Goal: Information Seeking & Learning: Learn about a topic

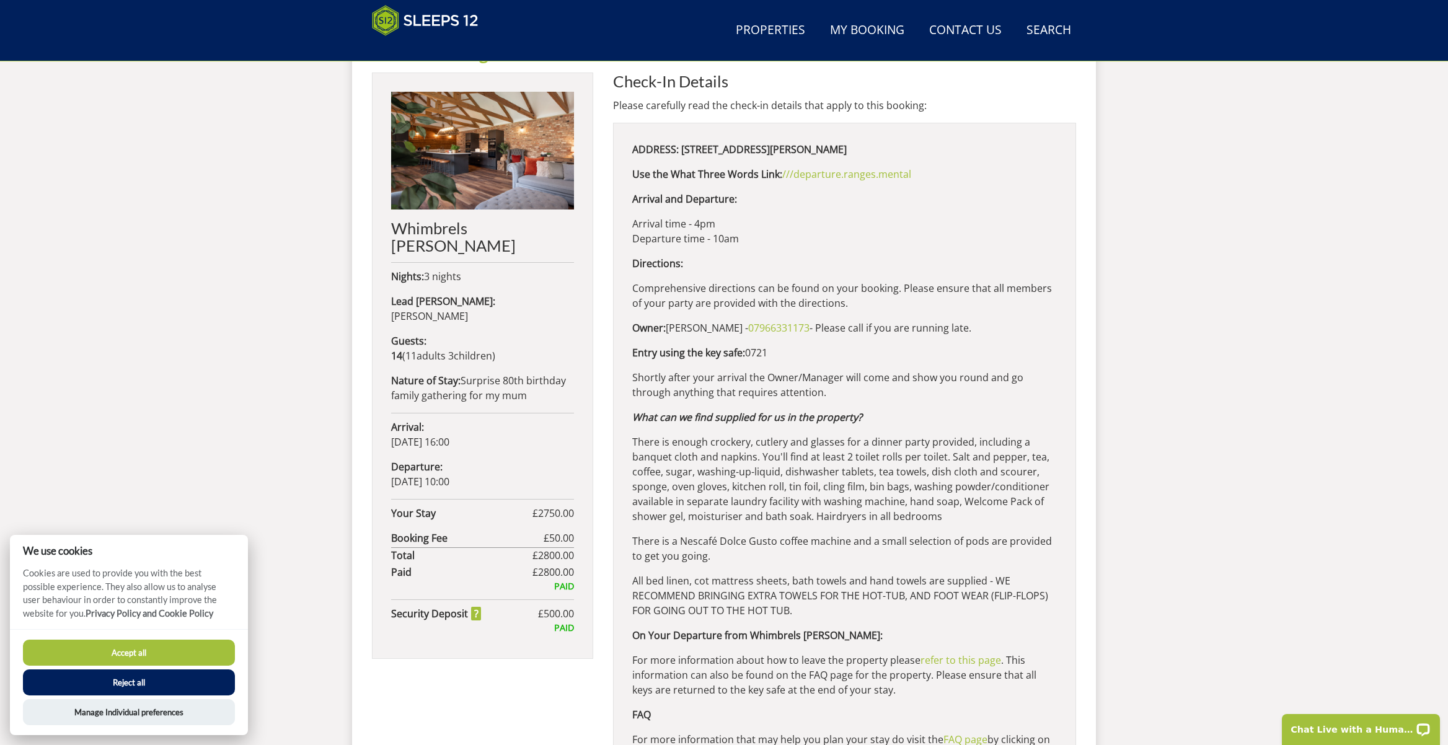
scroll to position [413, 0]
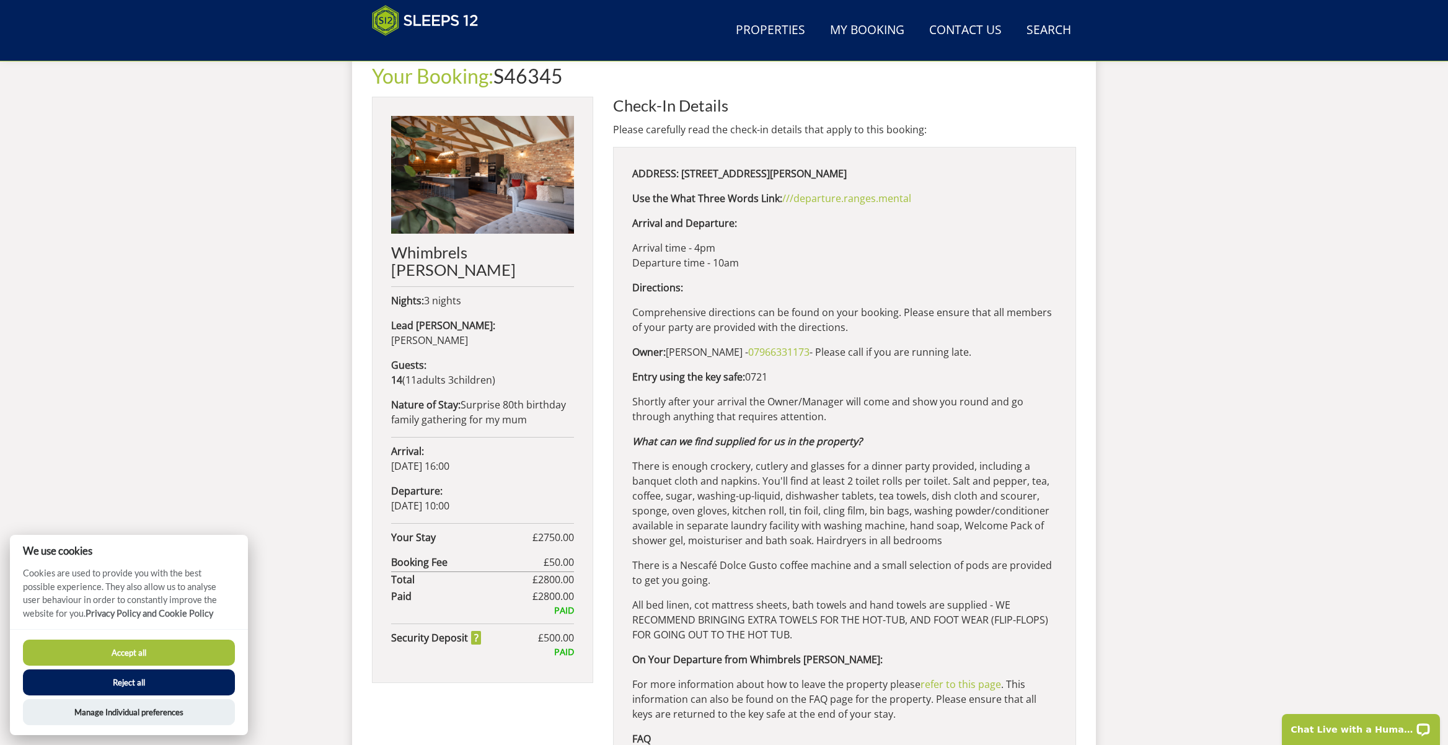
scroll to position [413, 0]
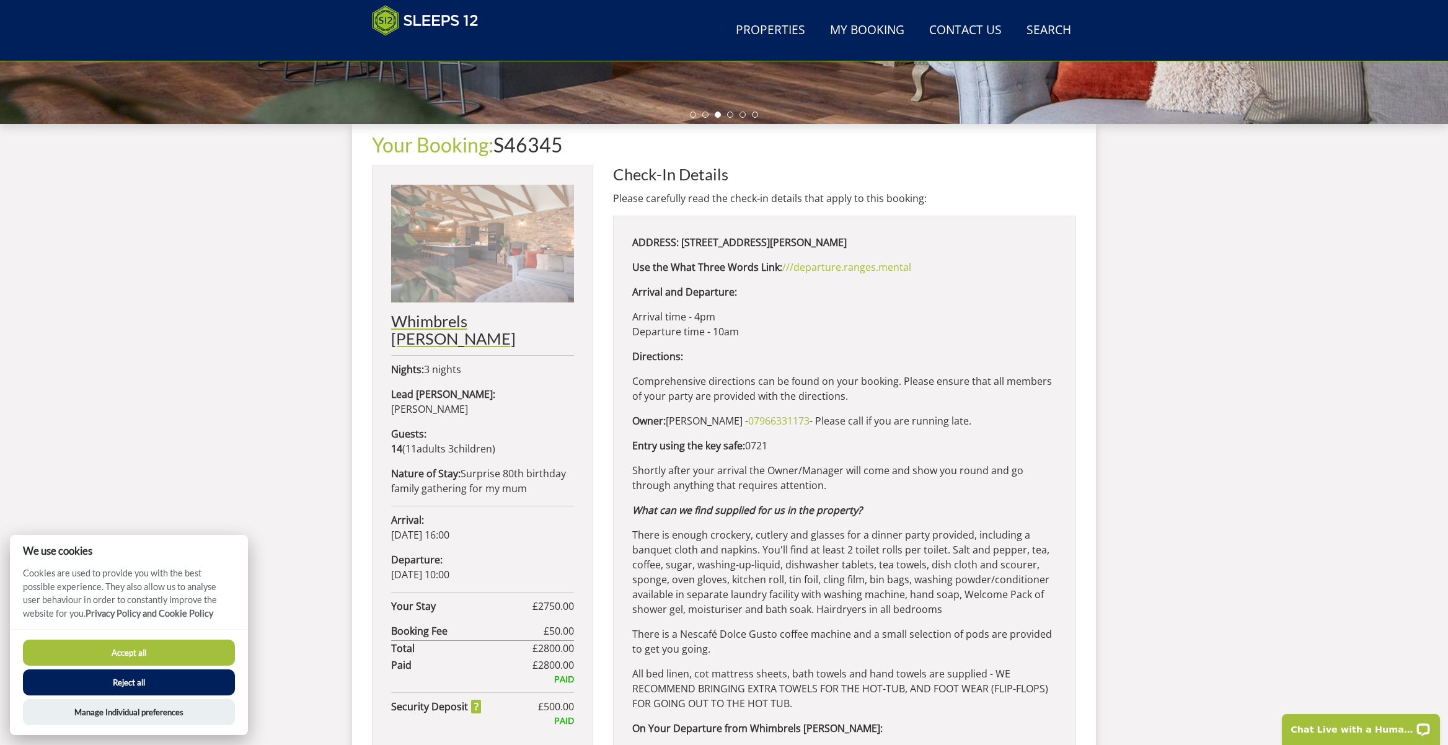
click at [448, 324] on h2 "Whimbrels [PERSON_NAME]" at bounding box center [482, 329] width 183 height 35
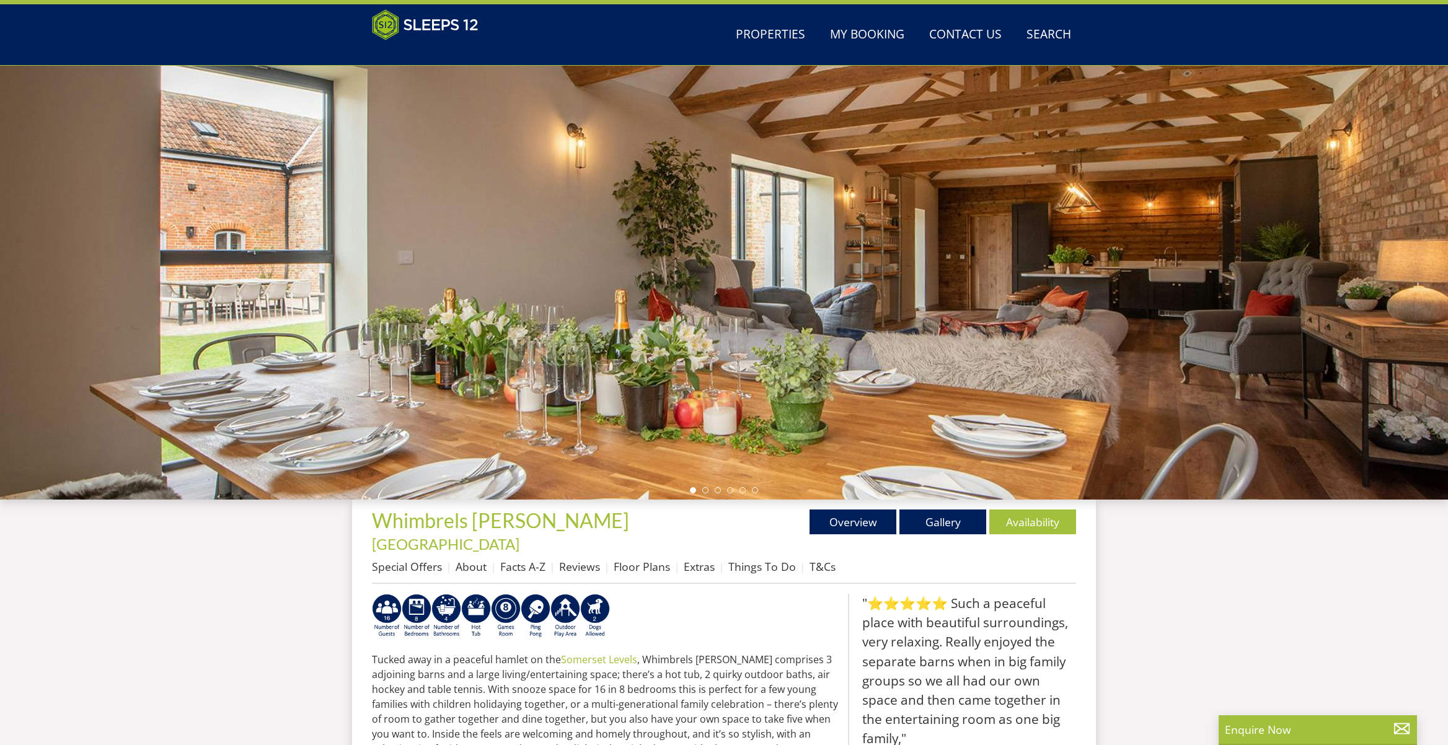
scroll to position [165, 0]
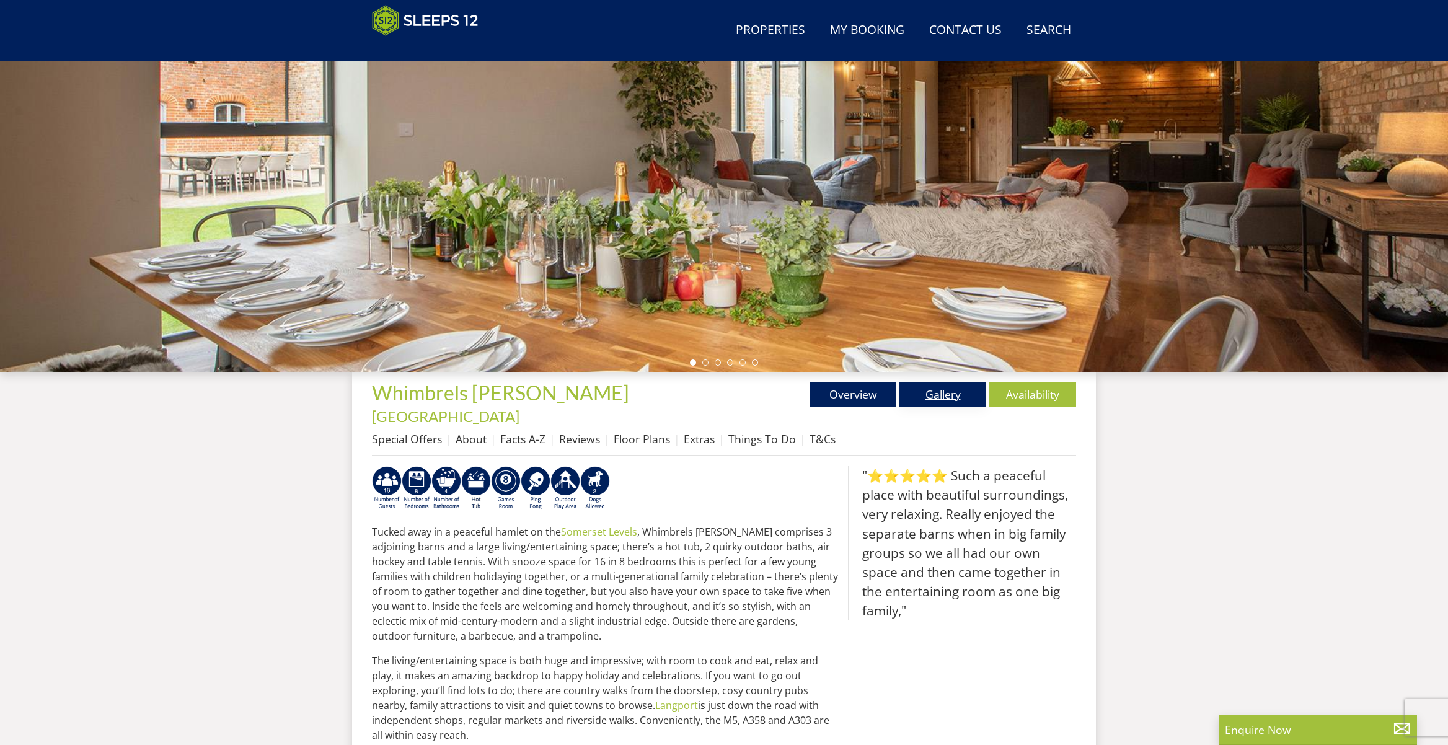
click at [949, 400] on link "Gallery" at bounding box center [942, 394] width 87 height 25
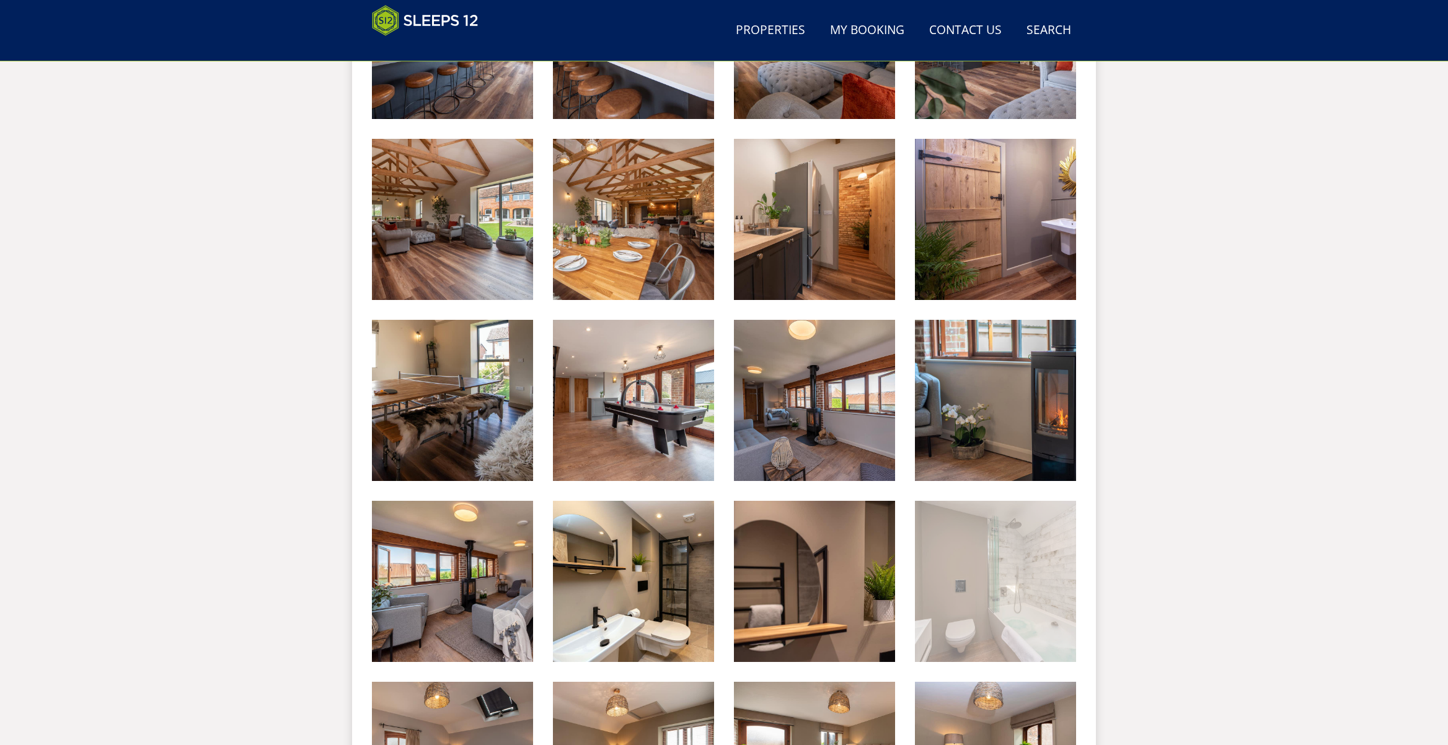
scroll to position [956, 0]
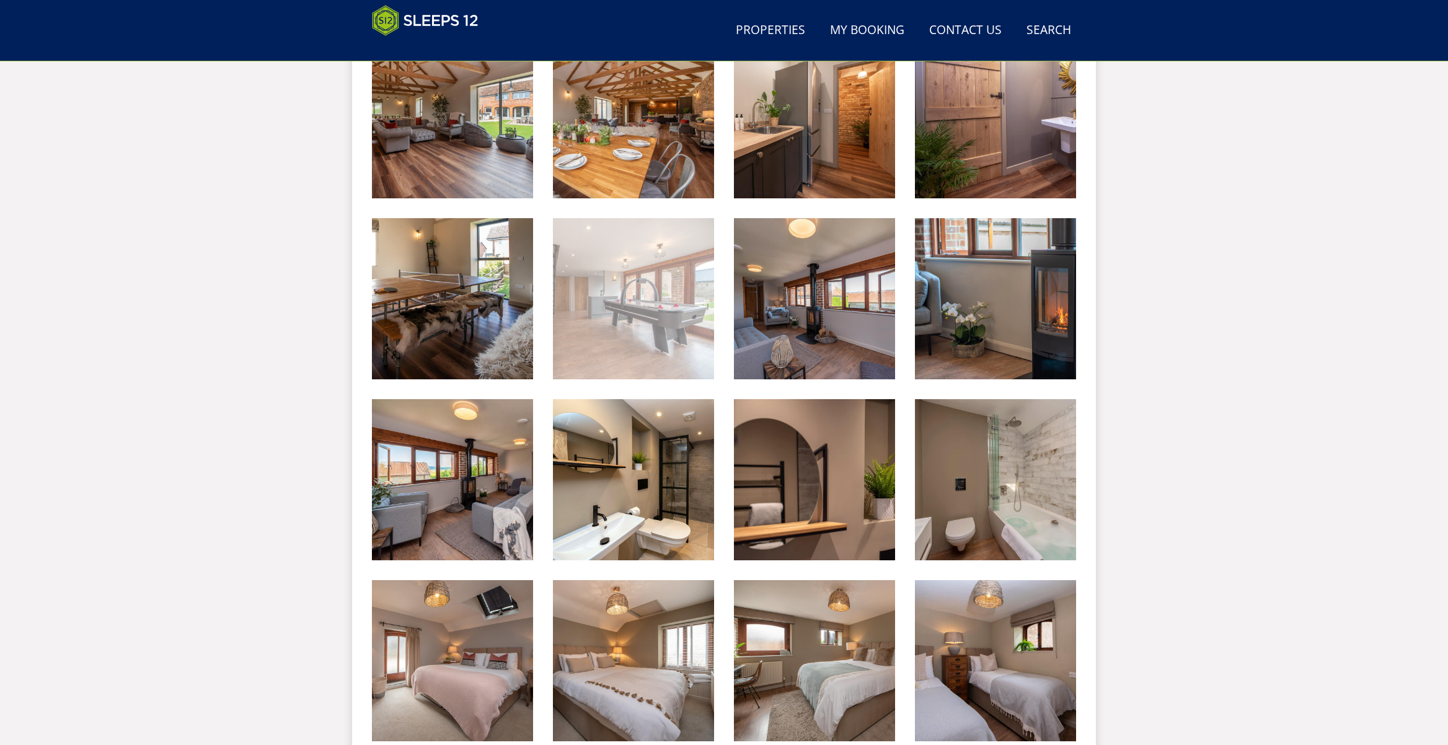
click at [668, 295] on img at bounding box center [633, 298] width 161 height 161
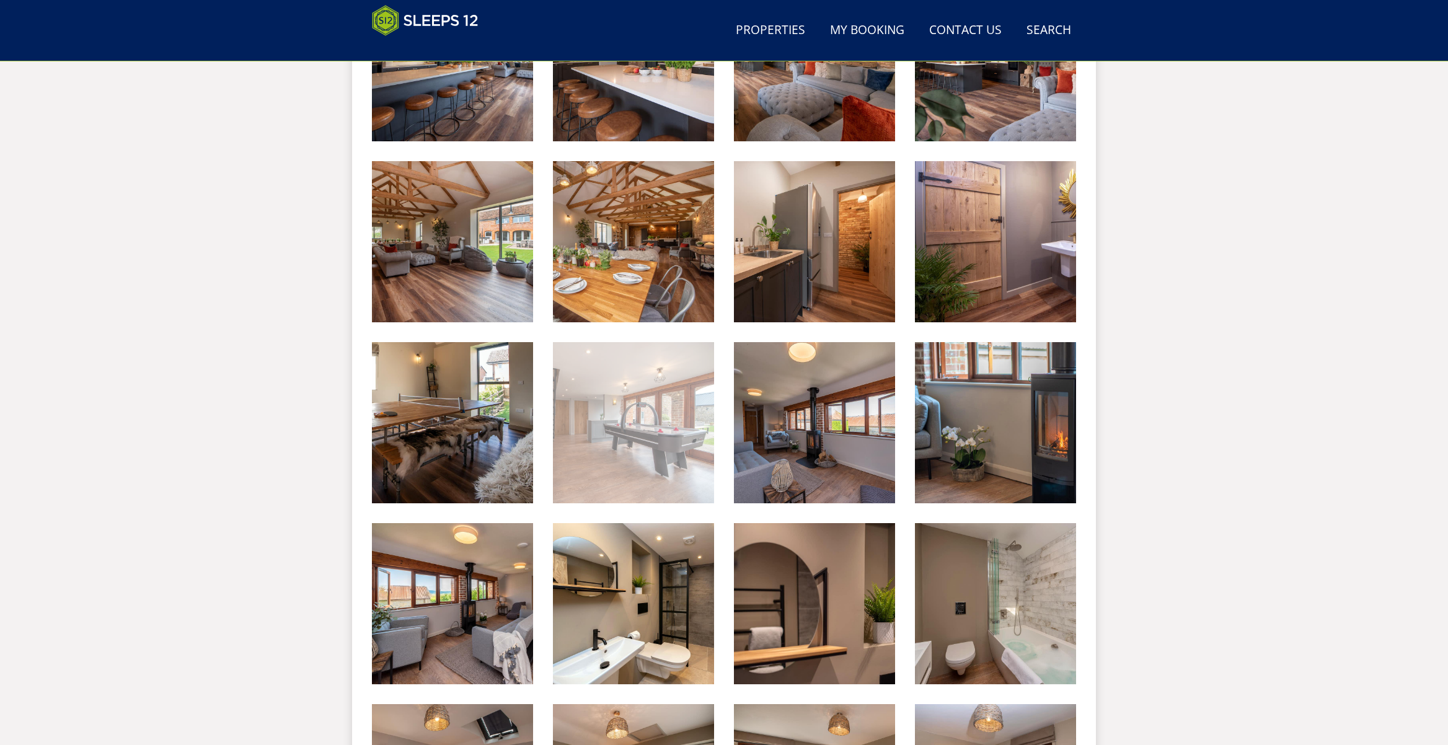
scroll to position [770, 0]
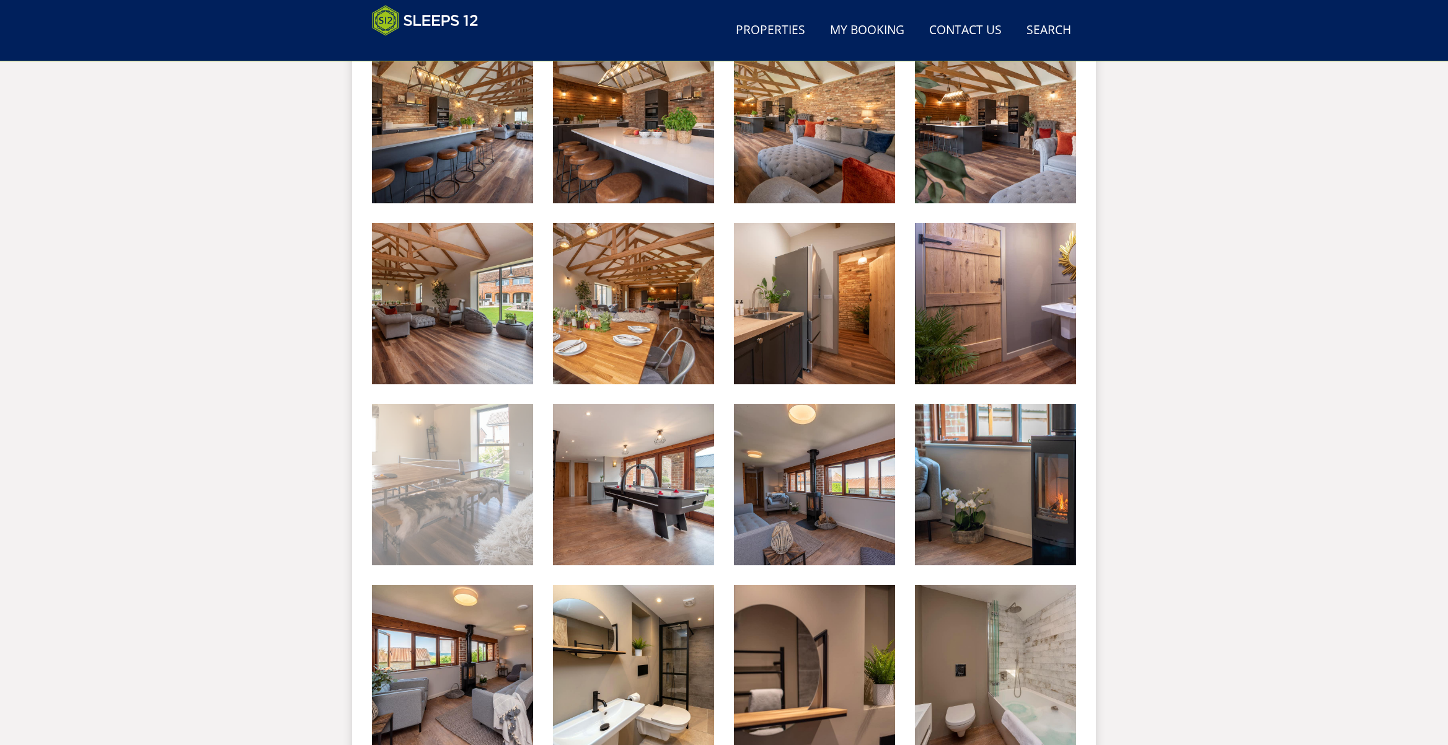
click at [491, 443] on img at bounding box center [452, 484] width 161 height 161
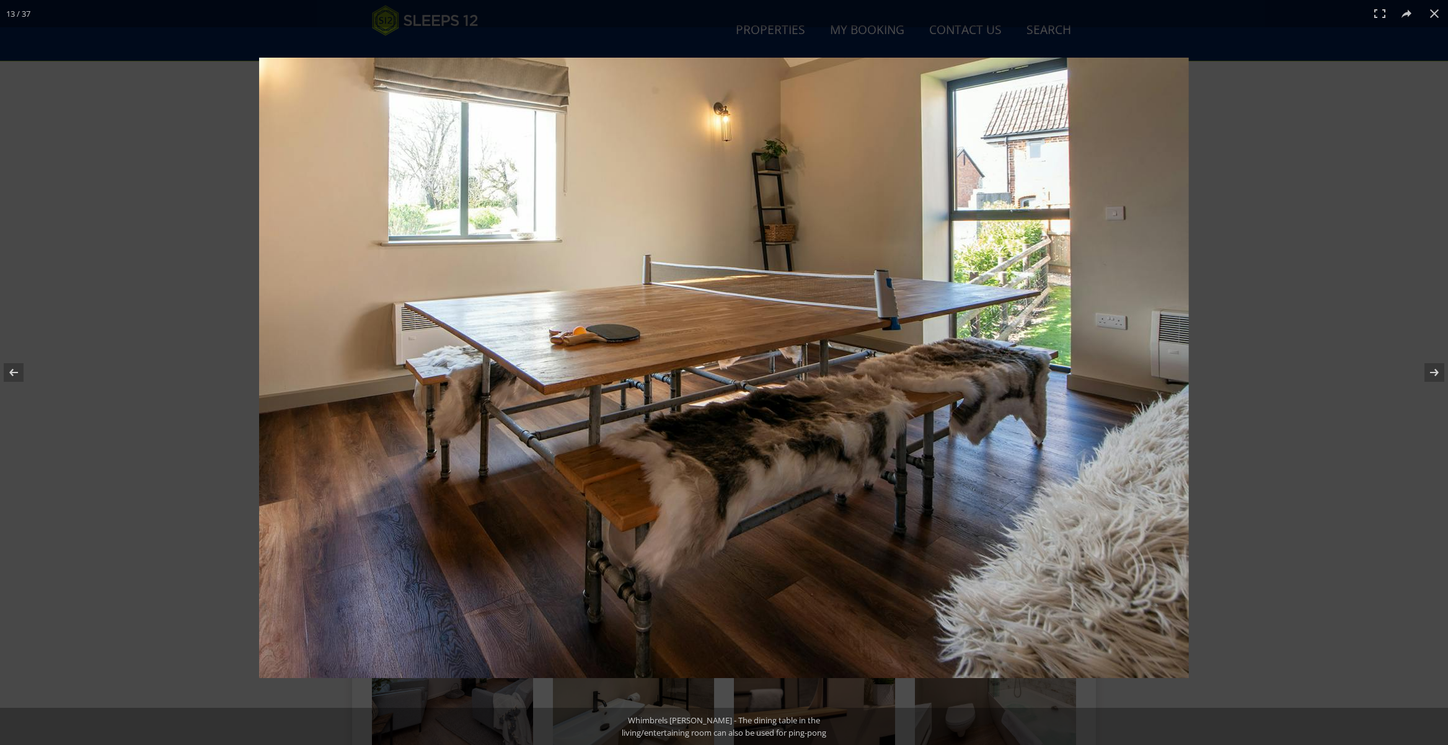
click at [662, 193] on img at bounding box center [724, 368] width 930 height 620
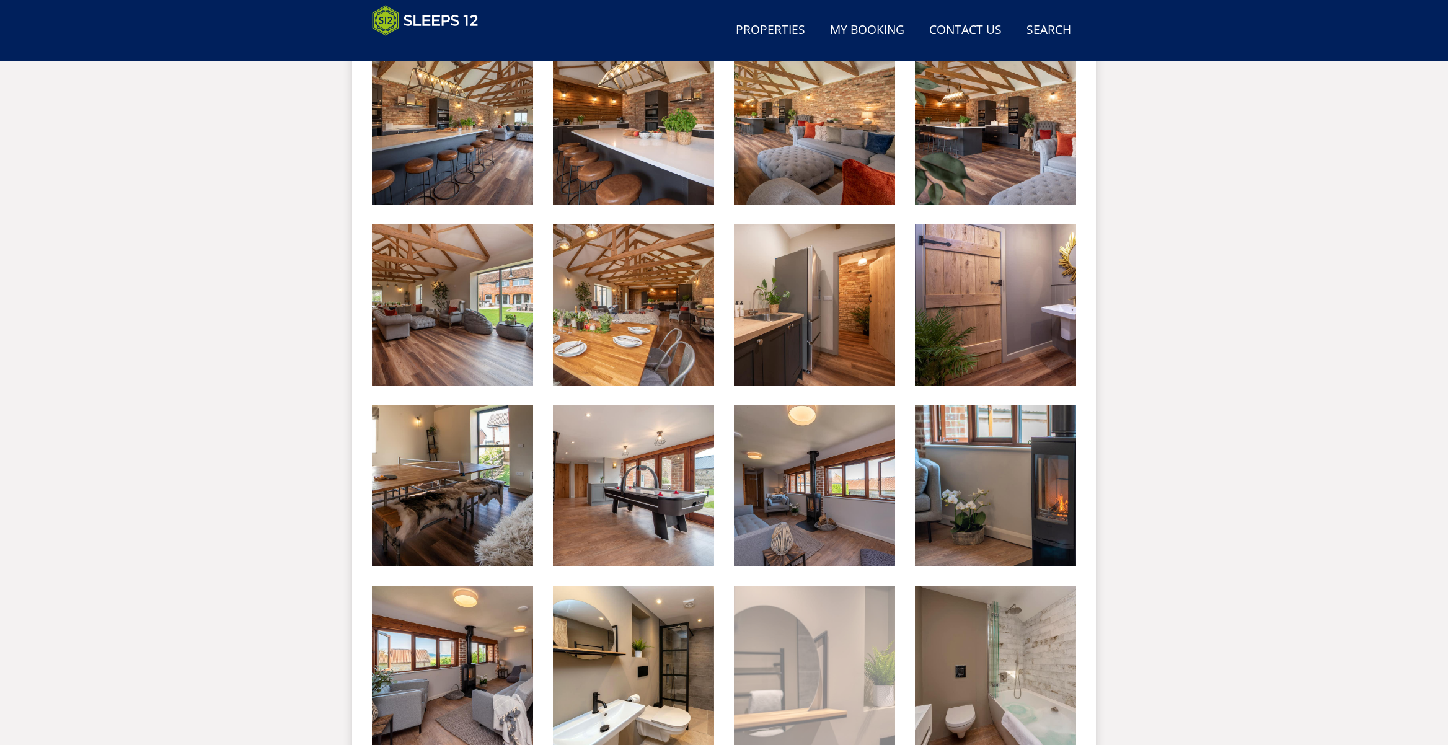
scroll to position [894, 0]
